Goal: Task Accomplishment & Management: Use online tool/utility

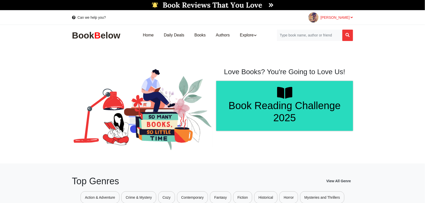
click at [351, 18] on icon at bounding box center [352, 18] width 2 height 4
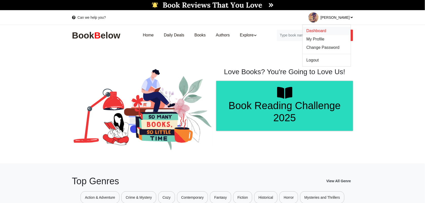
click at [326, 28] on link "Dashboard" at bounding box center [327, 31] width 48 height 8
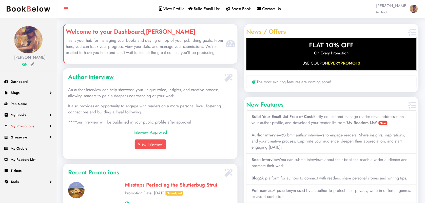
click at [32, 124] on span "My Promotions" at bounding box center [23, 126] width 24 height 5
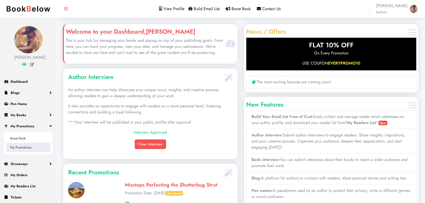
click at [21, 148] on link "My Promotions" at bounding box center [28, 147] width 45 height 9
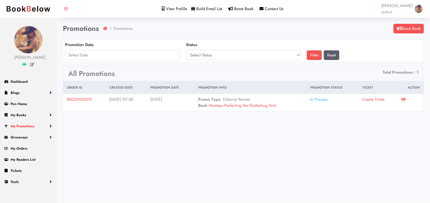
click at [46, 124] on link "My Promotions" at bounding box center [28, 125] width 57 height 11
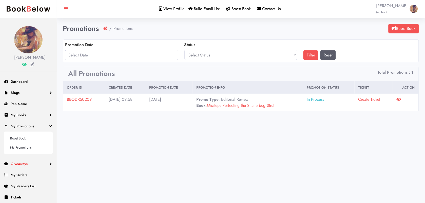
click at [35, 164] on link "Giveaways" at bounding box center [28, 163] width 57 height 11
click at [244, 8] on span "Boost Book" at bounding box center [241, 9] width 19 height 6
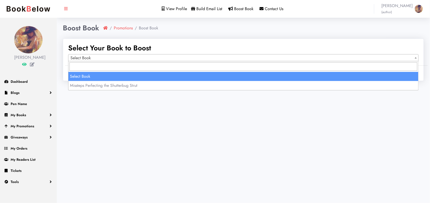
click at [414, 56] on span at bounding box center [415, 57] width 5 height 7
